Goal: Information Seeking & Learning: Check status

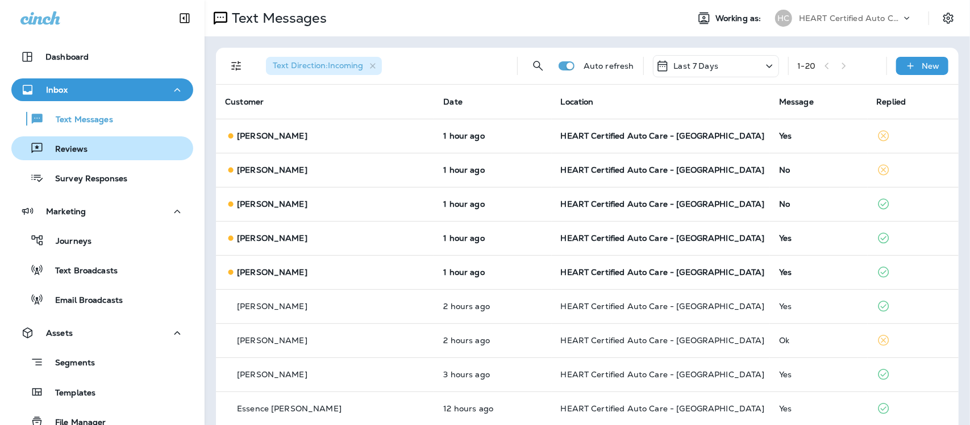
click at [66, 144] on p "Reviews" at bounding box center [66, 149] width 44 height 11
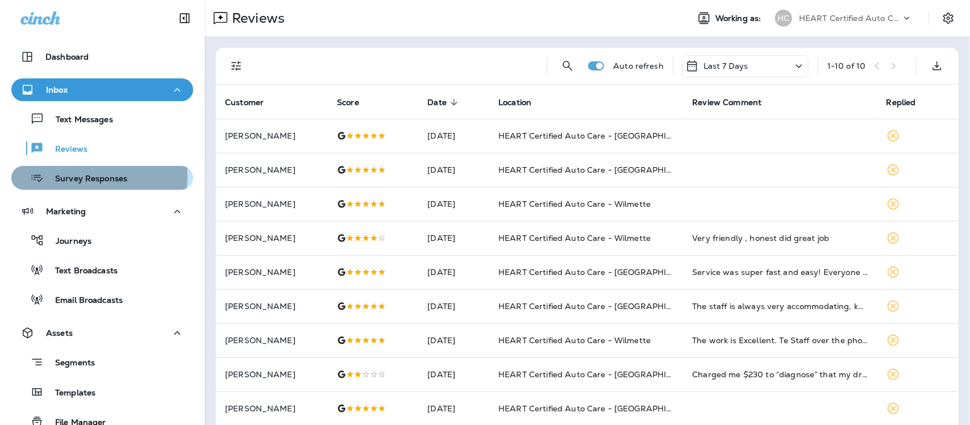
click at [60, 176] on p "Survey Responses" at bounding box center [86, 179] width 84 height 11
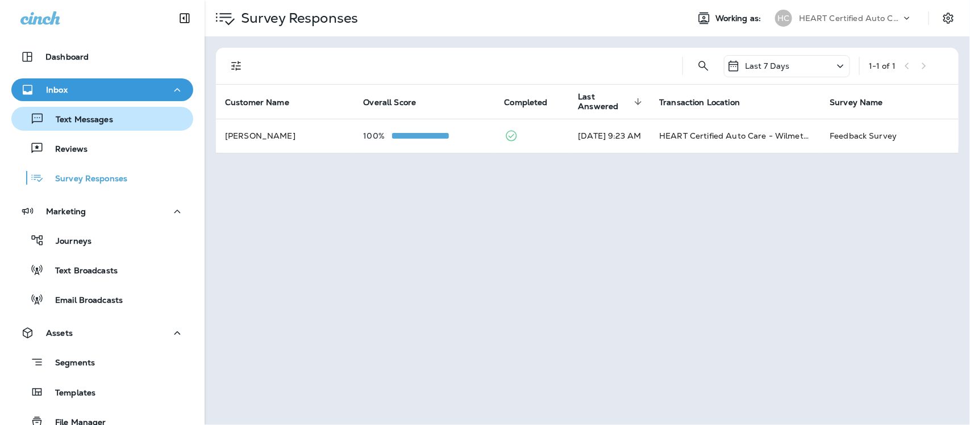
click at [80, 120] on p "Text Messages" at bounding box center [78, 120] width 69 height 11
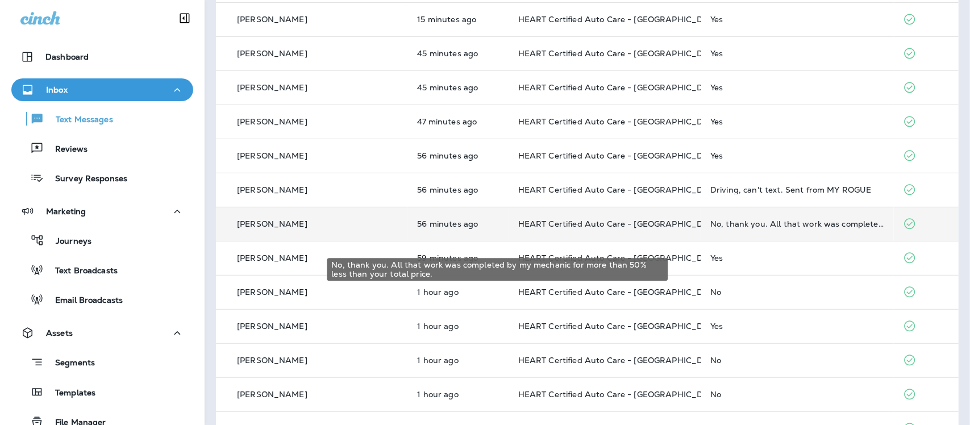
scroll to position [142, 0]
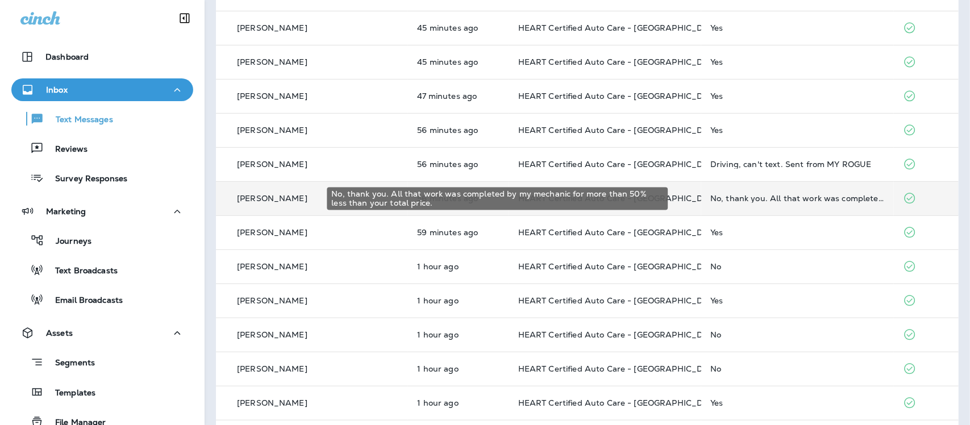
click at [739, 201] on div "No, thank you. All that work was completed by my mechanic for more than 50% les…" at bounding box center [797, 198] width 174 height 9
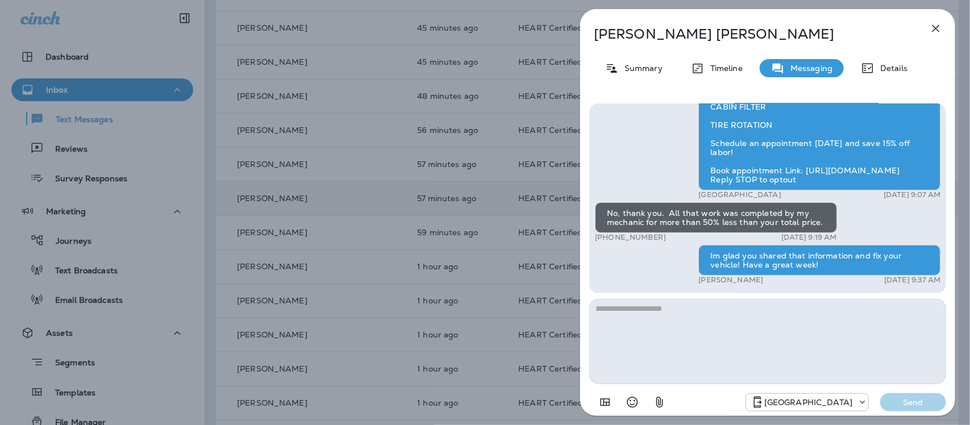
click at [934, 27] on icon "button" at bounding box center [936, 29] width 14 height 14
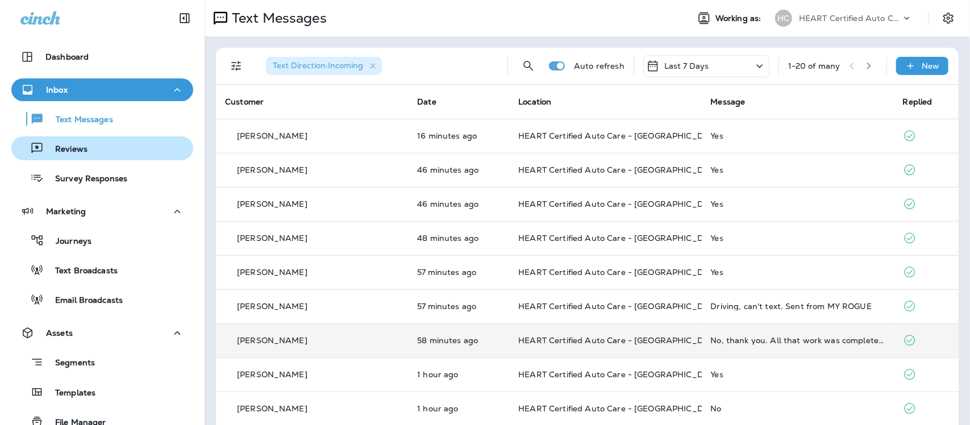
click at [55, 145] on p "Reviews" at bounding box center [66, 149] width 44 height 11
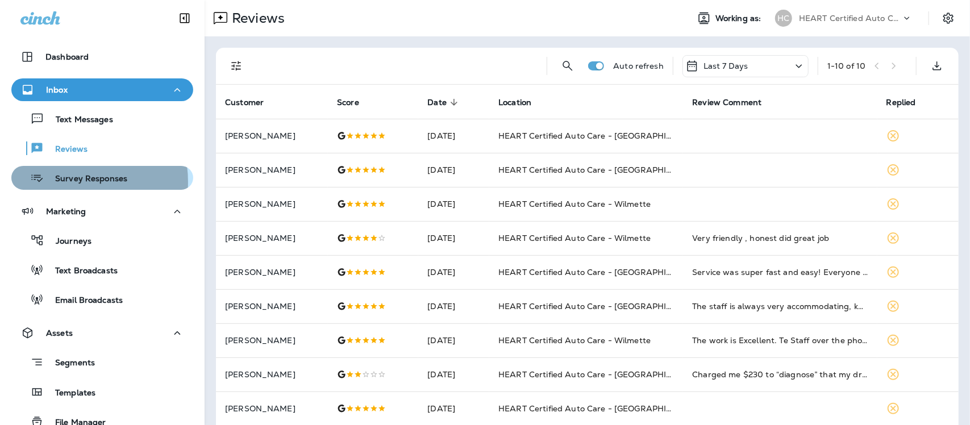
click at [64, 182] on p "Survey Responses" at bounding box center [86, 179] width 84 height 11
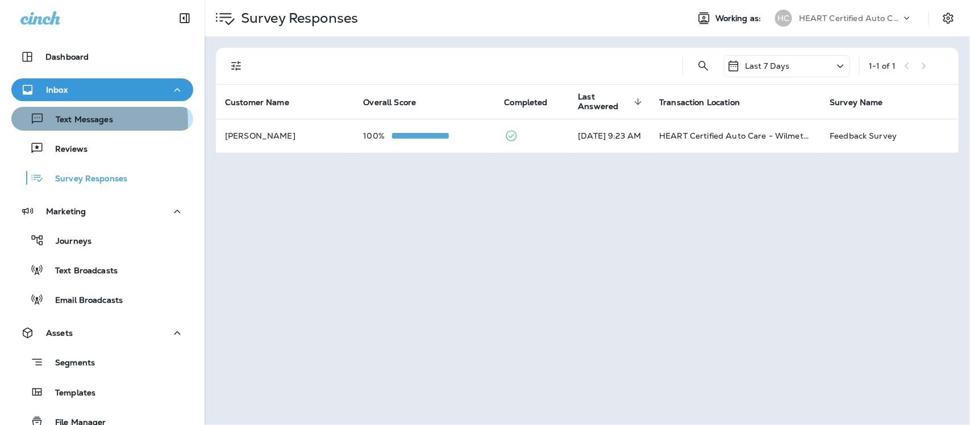
click at [78, 122] on p "Text Messages" at bounding box center [78, 120] width 69 height 11
